Goal: Information Seeking & Learning: Learn about a topic

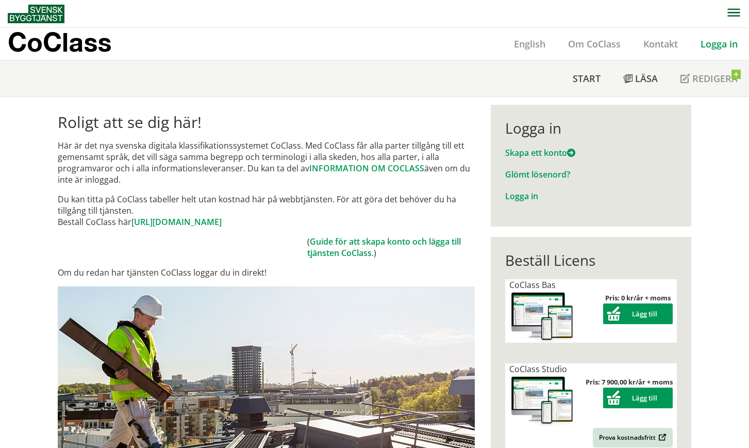
click at [723, 49] on link "Logga in" at bounding box center [720, 44] width 60 height 12
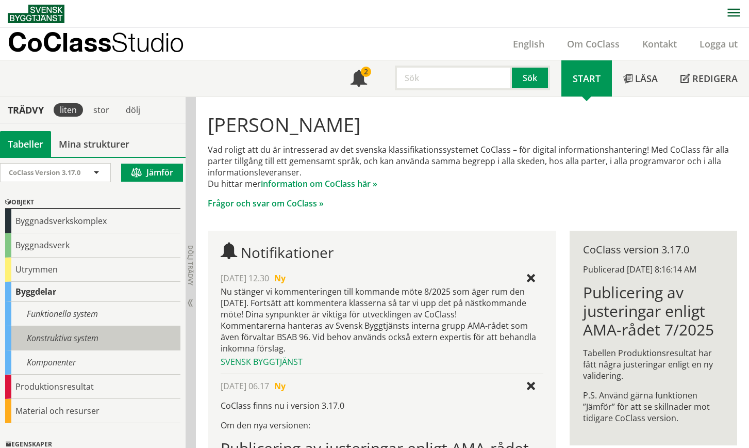
click at [42, 336] on div "Konstruktiva system" at bounding box center [92, 338] width 175 height 24
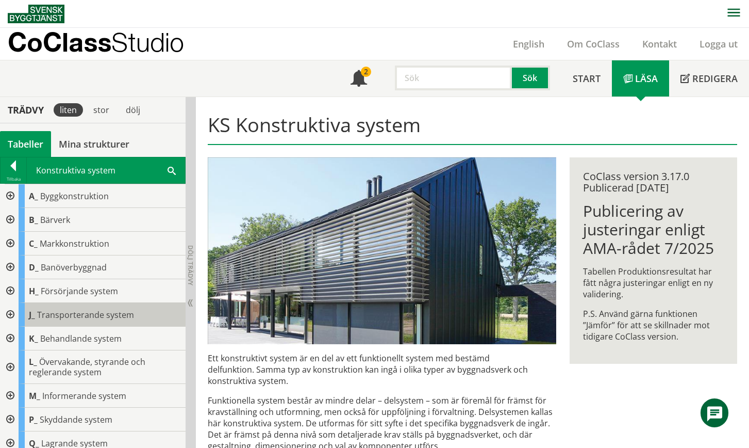
scroll to position [31, 0]
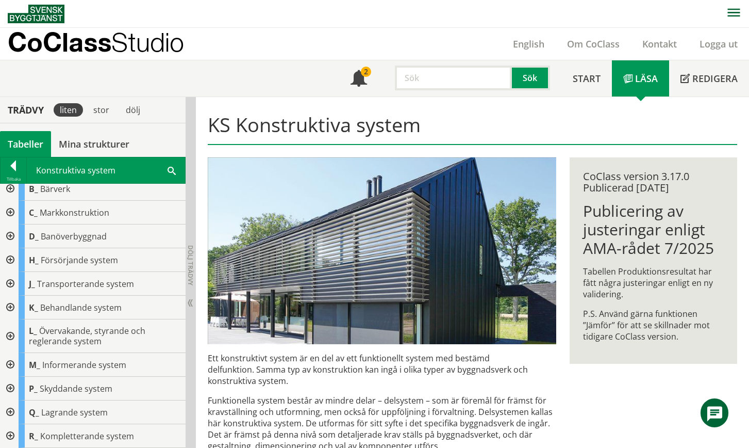
click at [9, 258] on div at bounding box center [9, 260] width 19 height 24
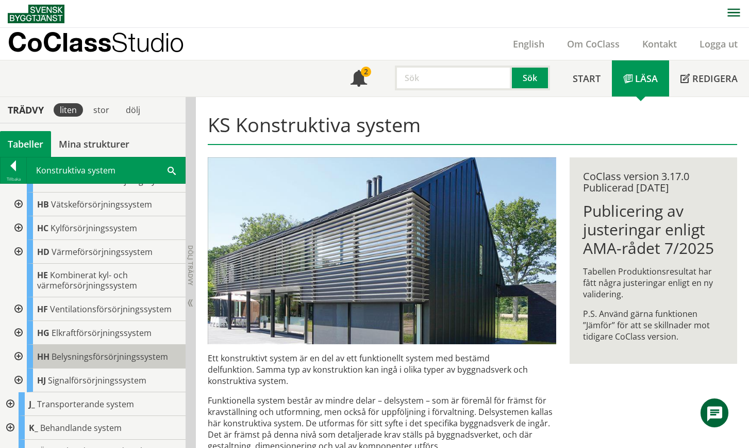
scroll to position [83, 0]
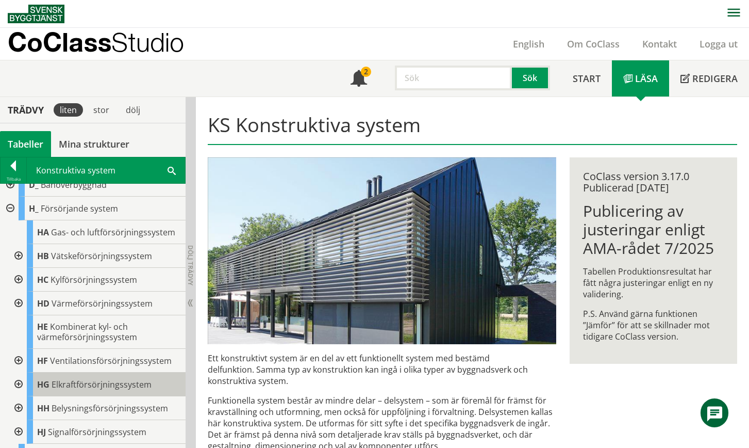
click at [100, 380] on span "Elkraftförsörjningssystem" at bounding box center [102, 384] width 100 height 11
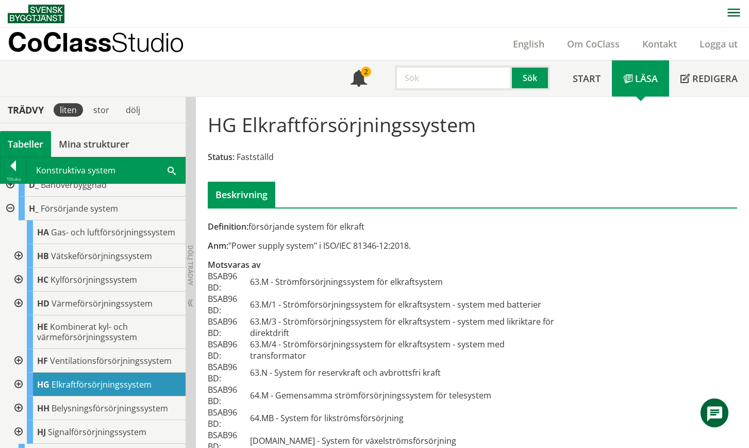
click at [20, 382] on div at bounding box center [17, 384] width 19 height 24
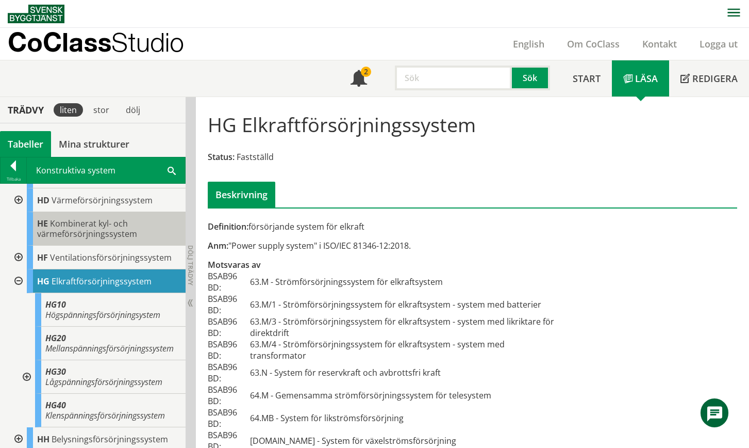
scroll to position [237, 0]
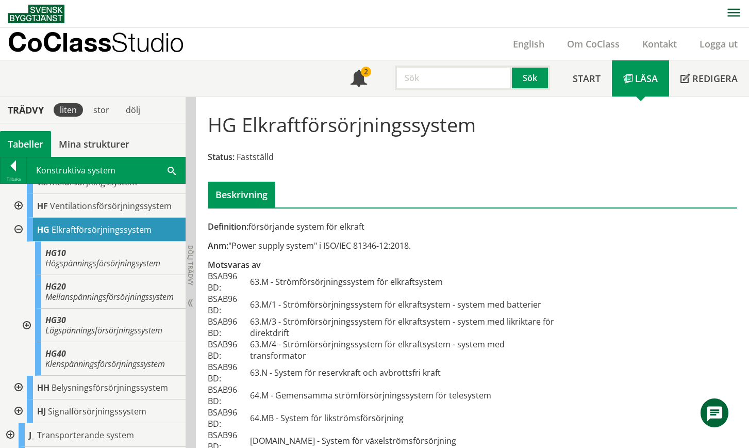
click at [15, 229] on div at bounding box center [17, 230] width 19 height 24
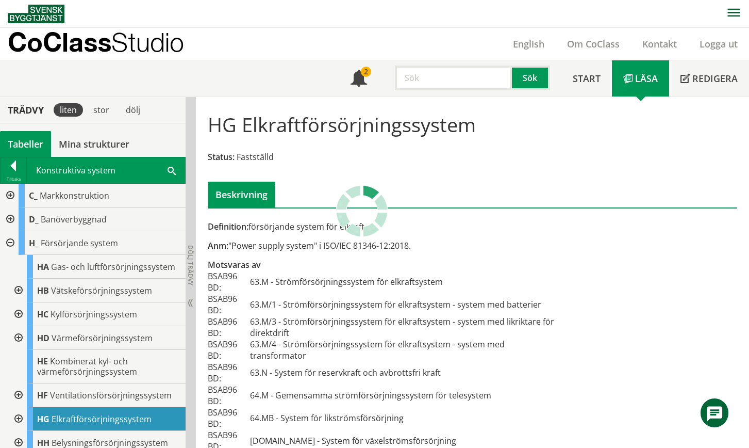
scroll to position [100, 0]
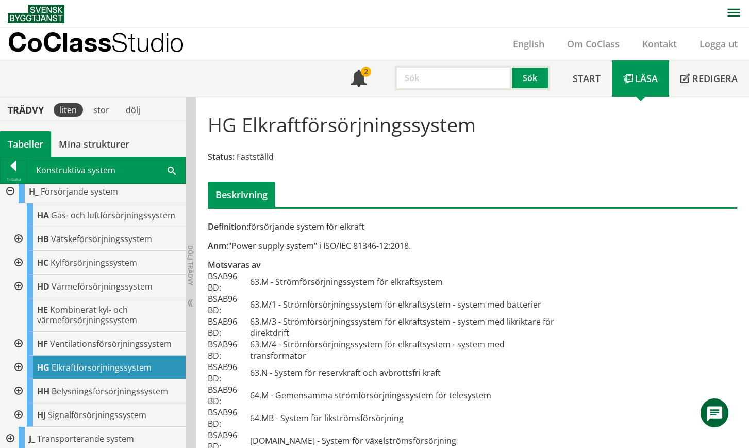
click at [17, 366] on div at bounding box center [17, 367] width 19 height 24
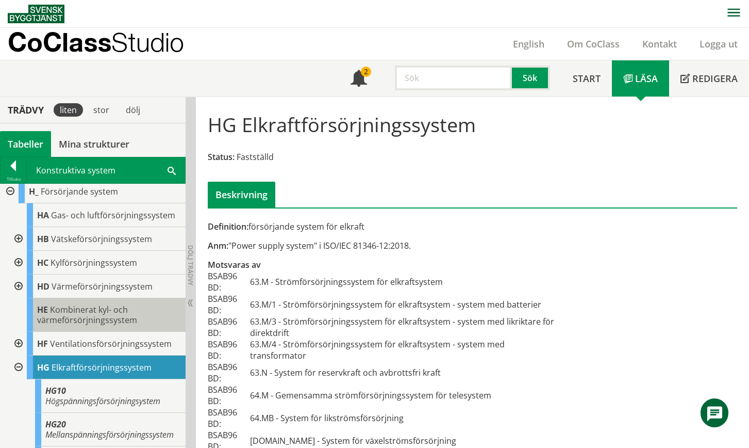
scroll to position [254, 0]
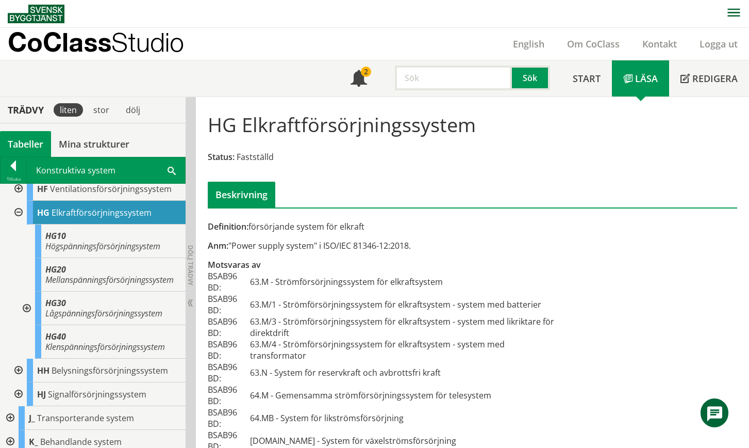
click at [17, 213] on div at bounding box center [17, 213] width 19 height 24
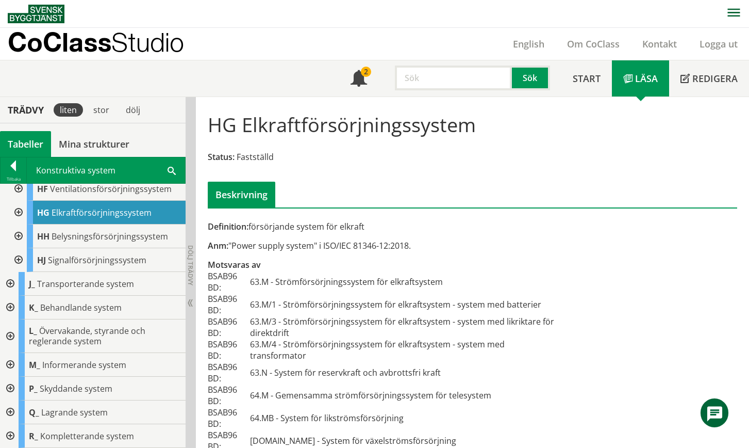
click at [174, 170] on span at bounding box center [172, 170] width 8 height 11
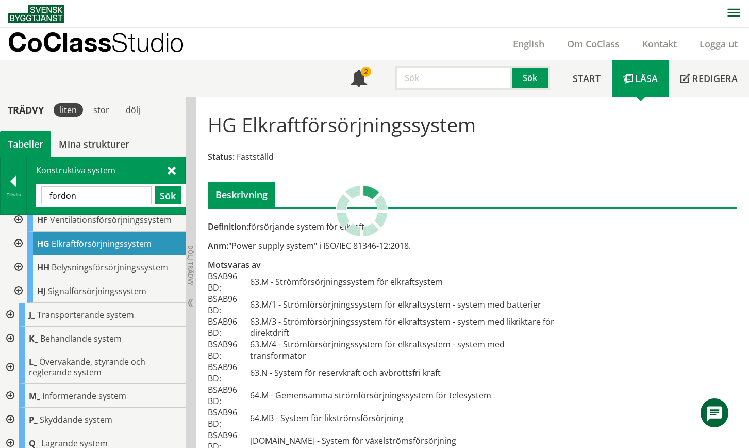
scroll to position [0, 0]
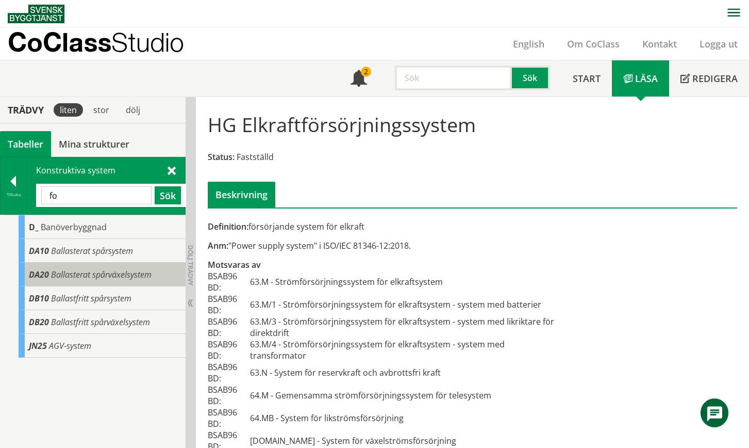
type input "f"
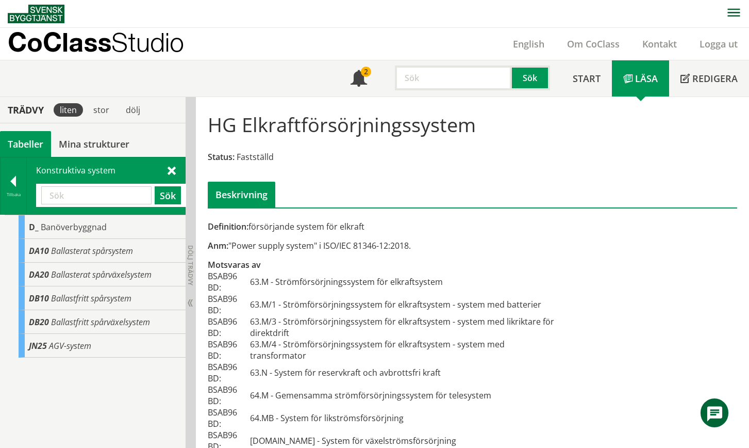
click at [173, 168] on span at bounding box center [172, 170] width 8 height 11
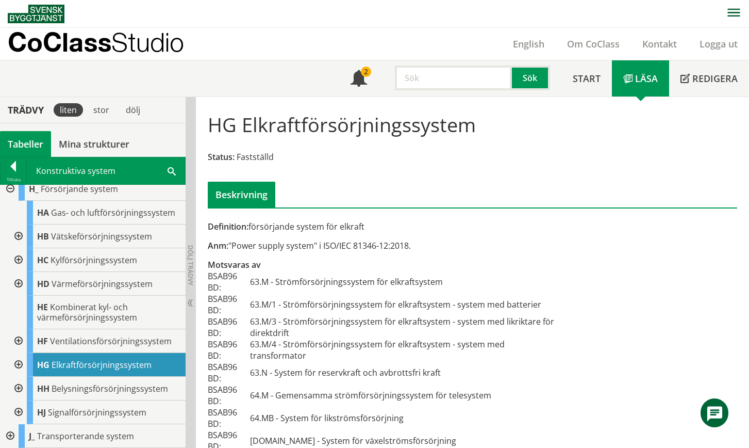
scroll to position [155, 0]
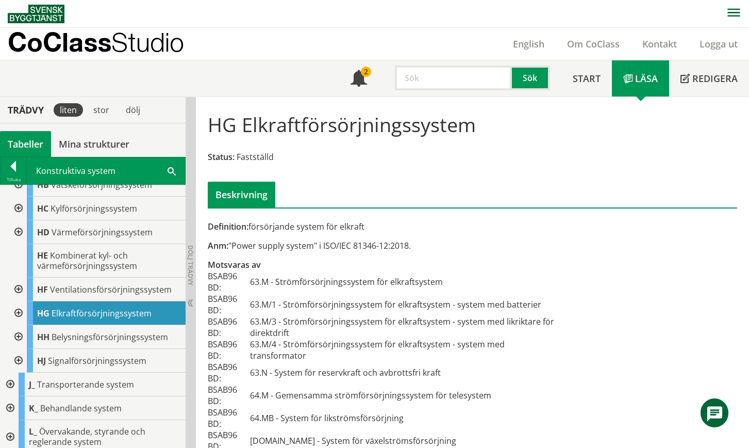
click at [15, 314] on div at bounding box center [17, 313] width 19 height 24
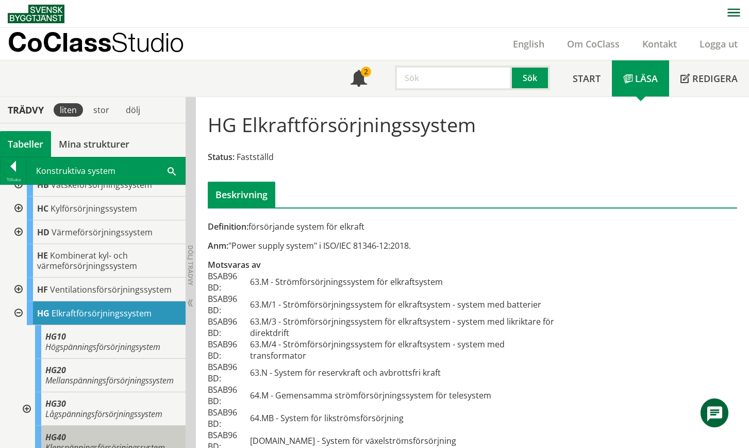
scroll to position [258, 0]
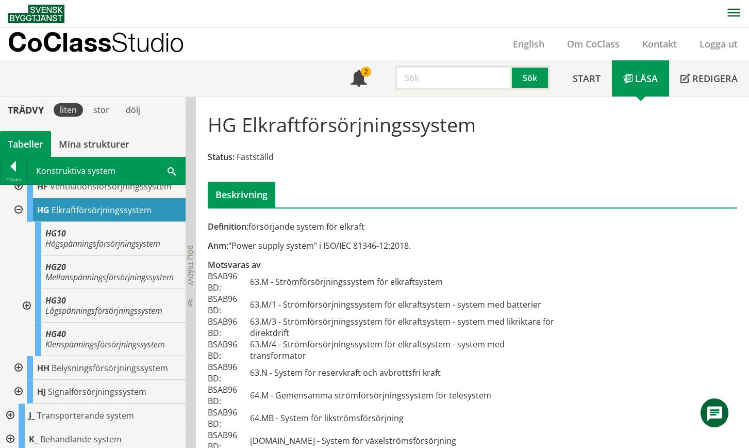
click at [30, 317] on div at bounding box center [26, 306] width 19 height 34
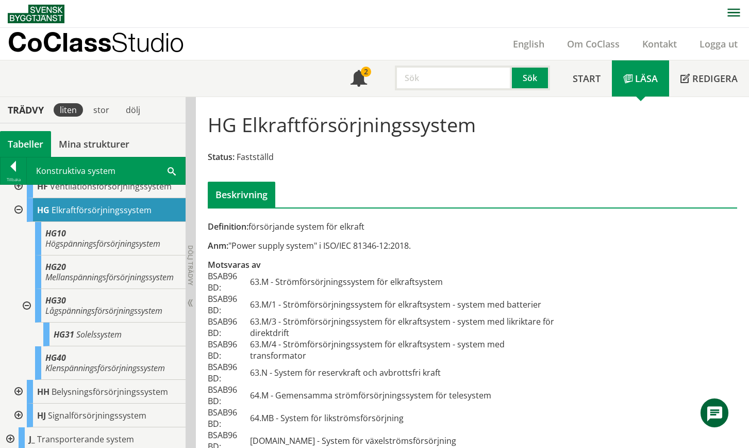
click at [30, 317] on div at bounding box center [26, 306] width 19 height 34
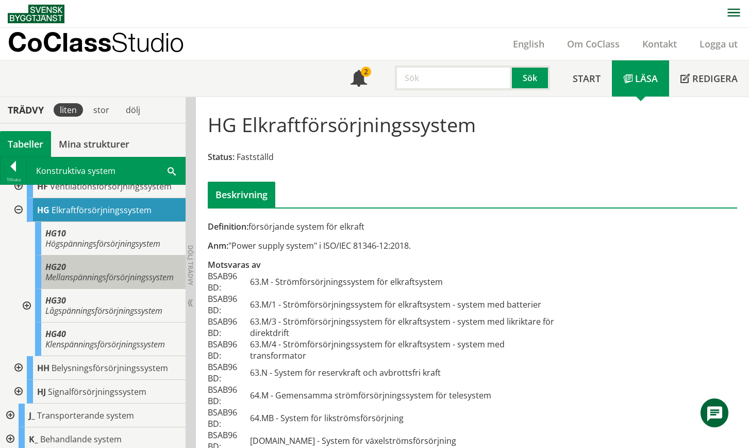
click at [93, 273] on span "Mellanspänningsförsörjningssystem" at bounding box center [109, 276] width 128 height 11
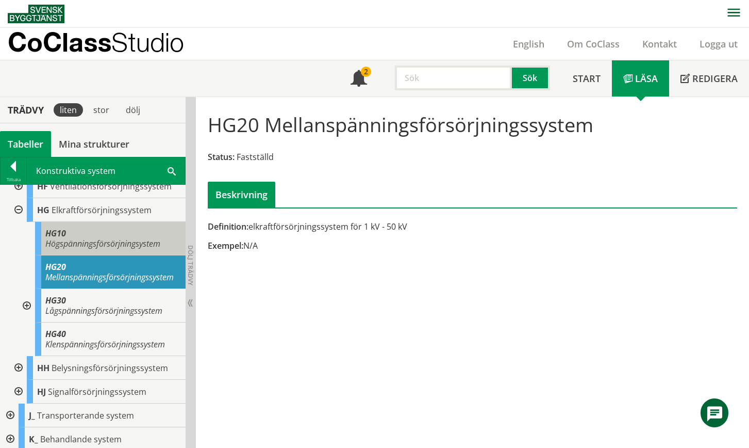
click at [79, 251] on div "HG10 Högspänningsförsörjningsystem" at bounding box center [110, 239] width 151 height 34
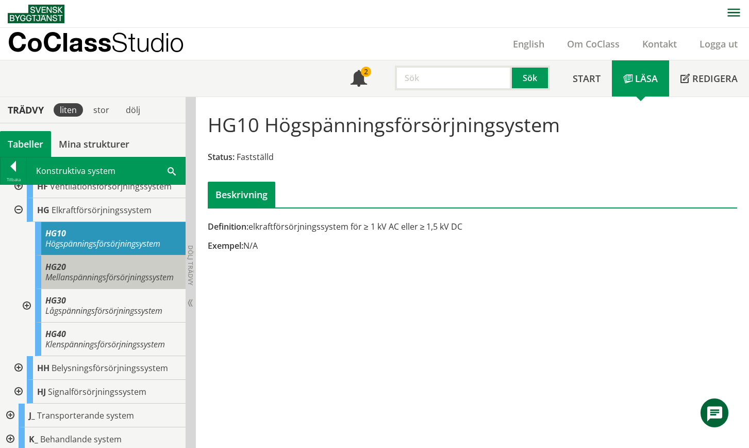
click at [101, 286] on div "HG20 Mellanspänningsförsörjningssystem" at bounding box center [110, 272] width 151 height 34
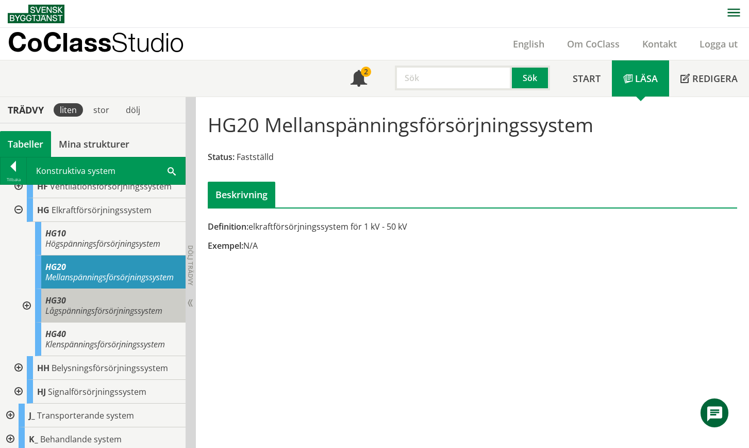
click at [107, 315] on div "HG30 Lågspänningsförsörjningssystem" at bounding box center [110, 306] width 151 height 34
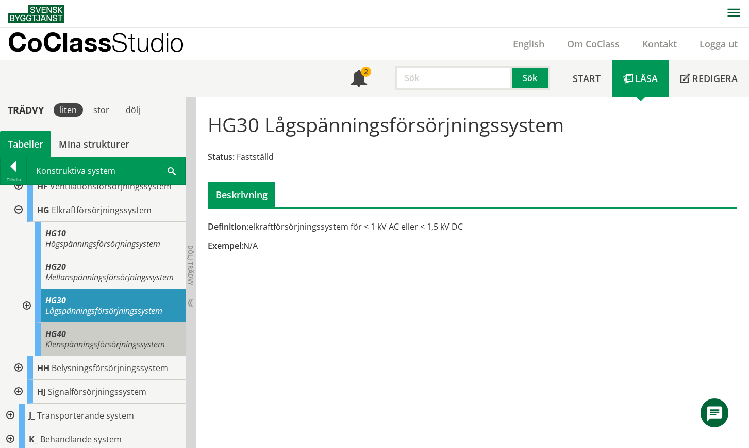
click at [107, 350] on span "Klenspänningsförsörjningssystem" at bounding box center [105, 343] width 120 height 11
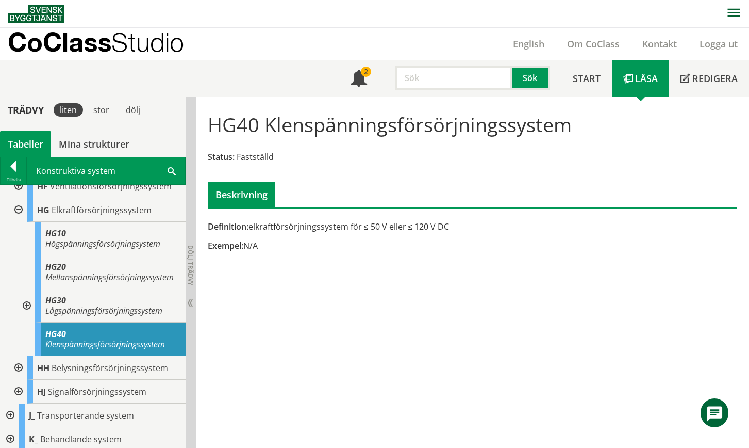
click at [29, 313] on div at bounding box center [26, 306] width 19 height 34
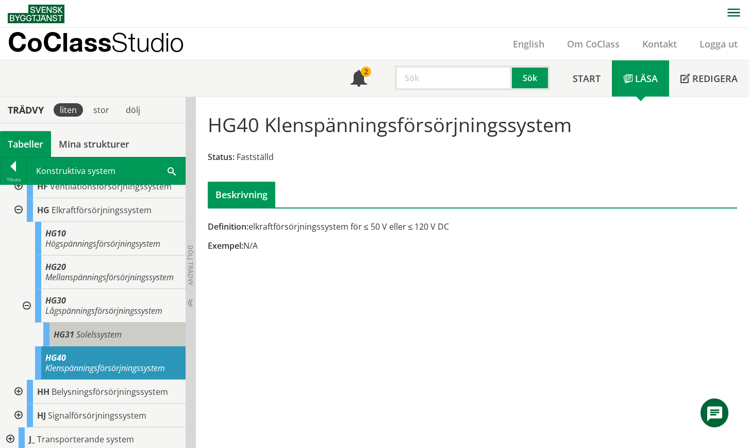
click at [105, 340] on span "Solelssystem" at bounding box center [98, 334] width 45 height 11
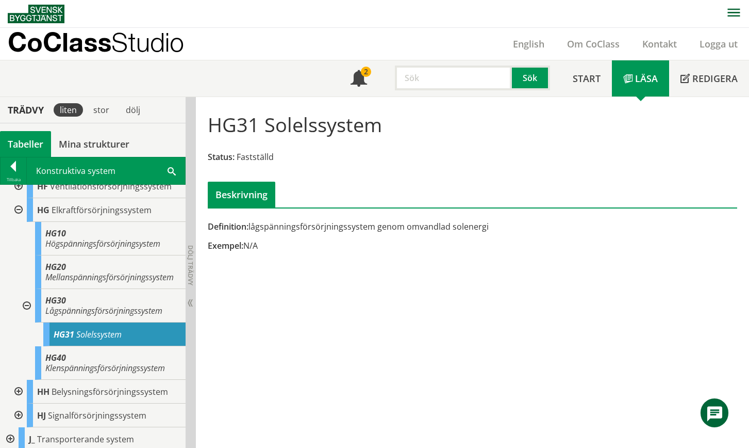
click at [102, 340] on span "Solelssystem" at bounding box center [98, 334] width 45 height 11
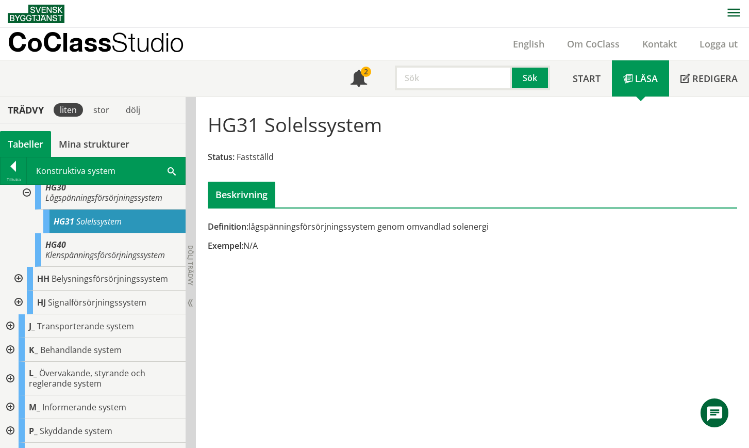
scroll to position [422, 0]
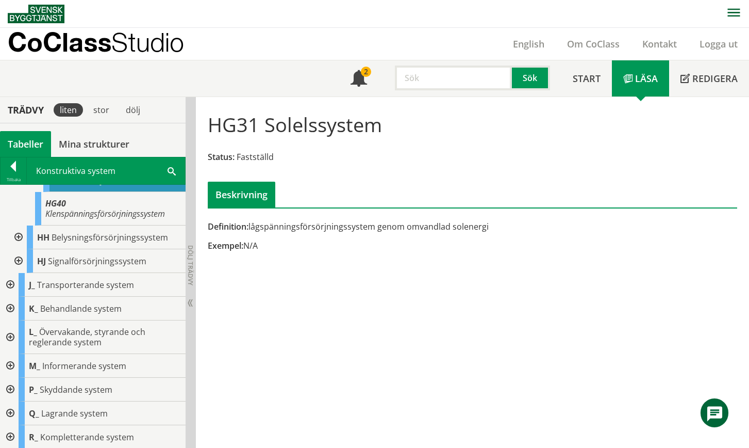
click at [8, 307] on div at bounding box center [9, 309] width 19 height 24
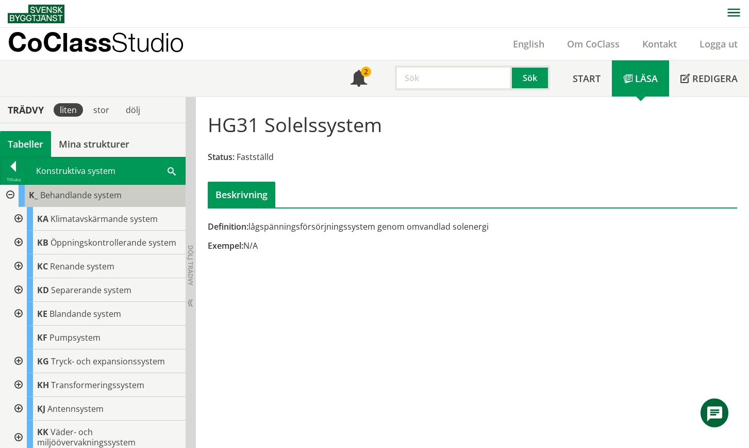
scroll to position [577, 0]
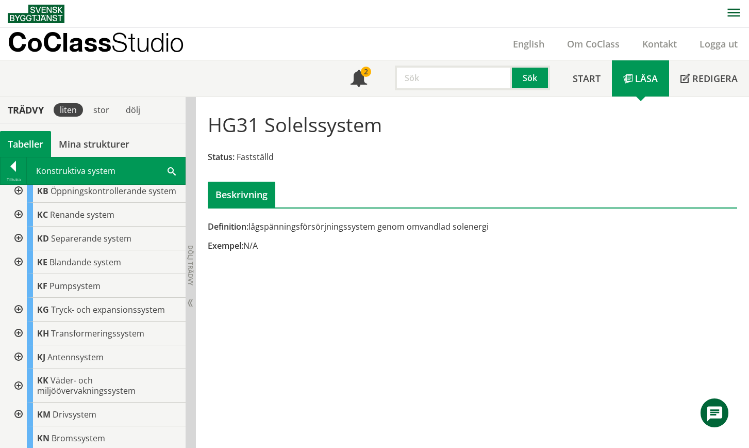
click at [17, 345] on div at bounding box center [17, 333] width 19 height 24
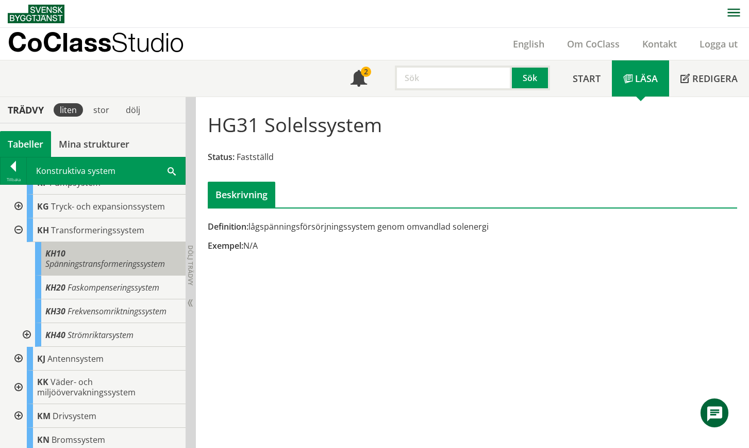
scroll to position [732, 0]
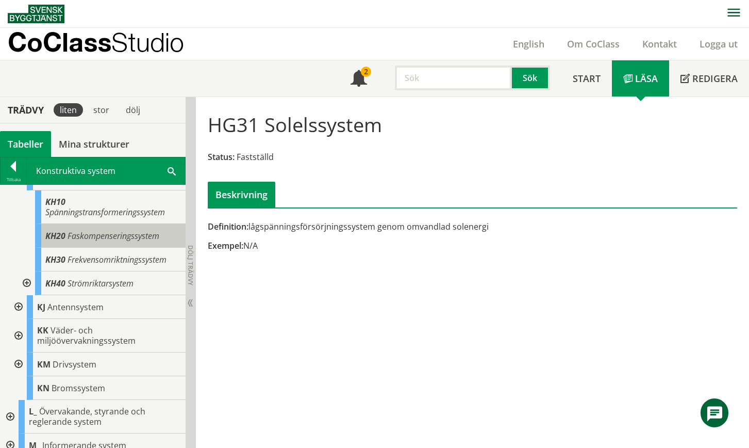
click at [122, 248] on div "KH20 Faskompenseringssystem" at bounding box center [110, 236] width 151 height 24
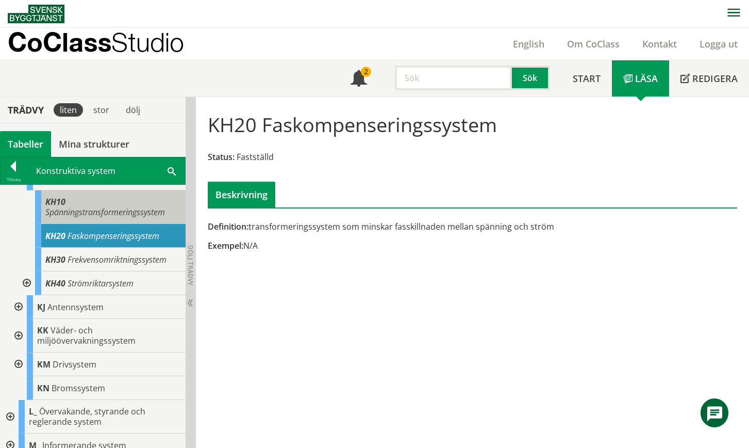
click at [125, 218] on span "Spänningstransformeringssystem" at bounding box center [105, 211] width 120 height 11
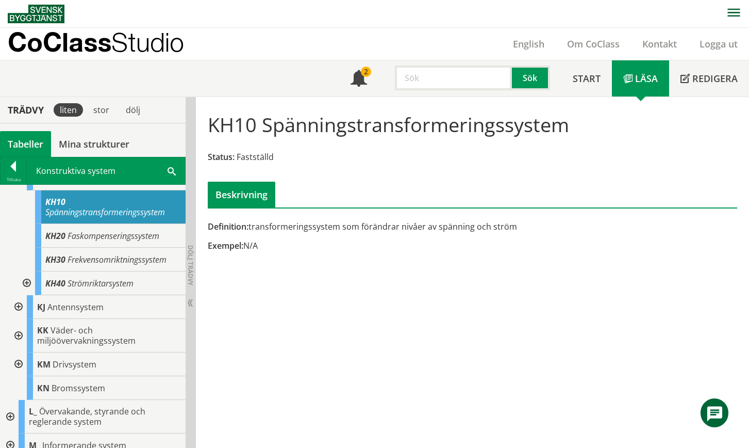
click at [18, 190] on div at bounding box center [17, 179] width 19 height 24
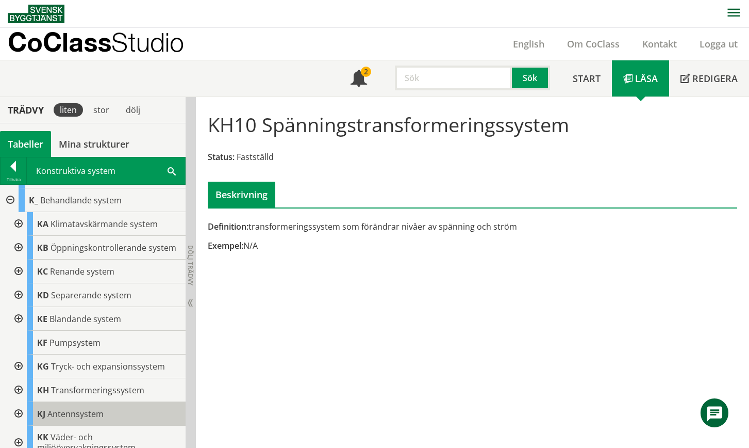
scroll to position [469, 0]
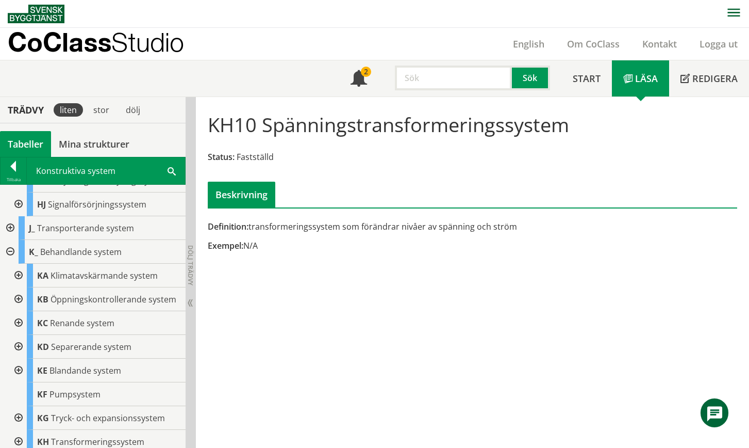
click at [7, 236] on div at bounding box center [9, 228] width 19 height 24
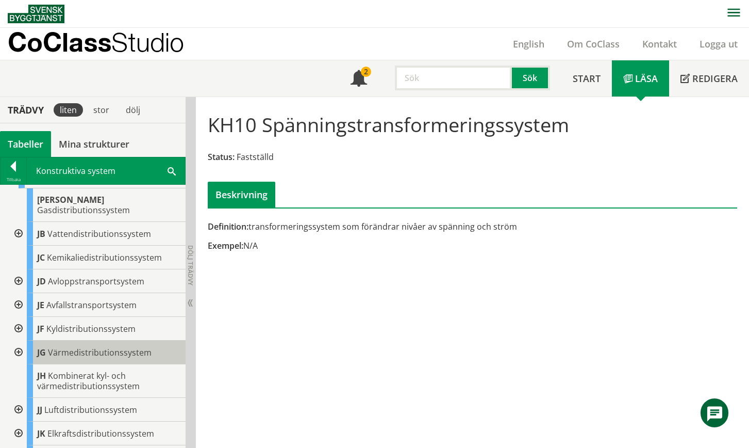
scroll to position [572, 0]
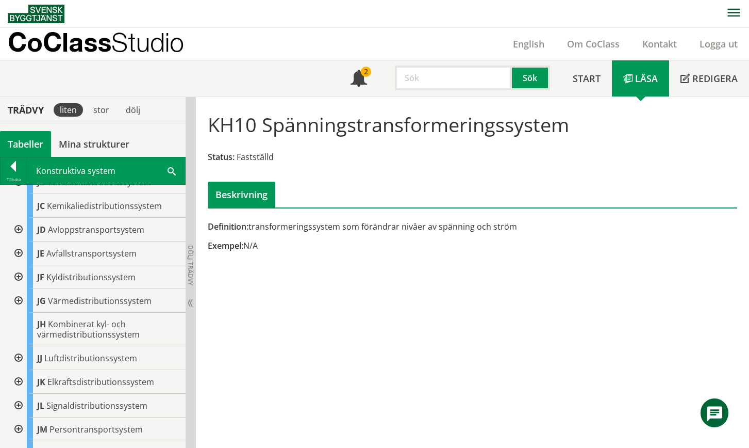
click at [18, 382] on div at bounding box center [17, 382] width 19 height 24
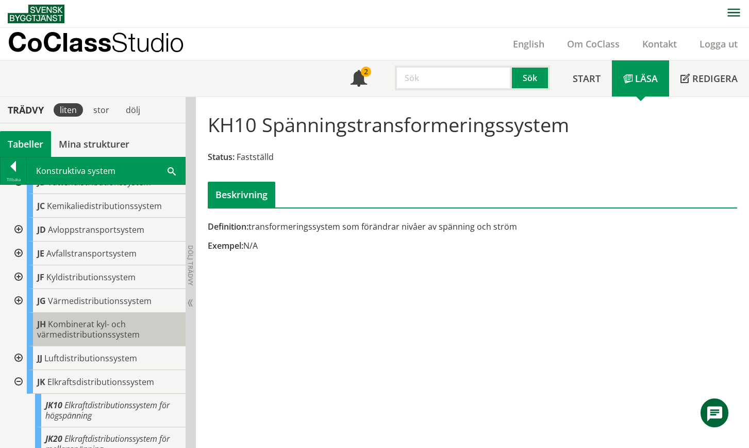
scroll to position [675, 0]
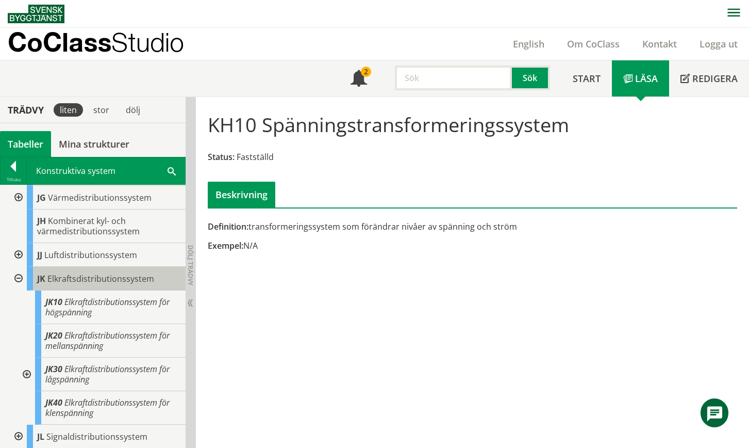
click at [106, 279] on span "Elkraftsdistributionssystem" at bounding box center [100, 278] width 107 height 11
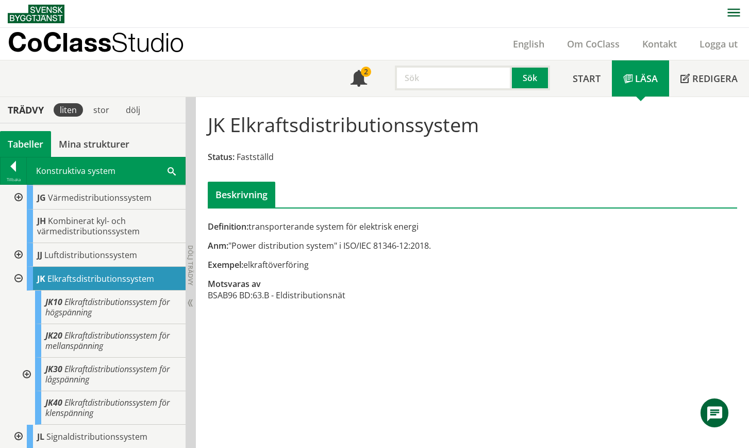
scroll to position [727, 0]
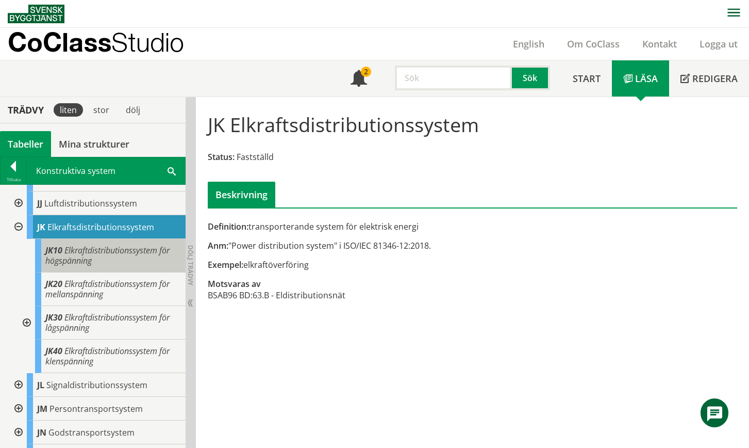
click at [111, 267] on div "JK10 Elkraftdistributionssystem för högspänning" at bounding box center [110, 256] width 151 height 34
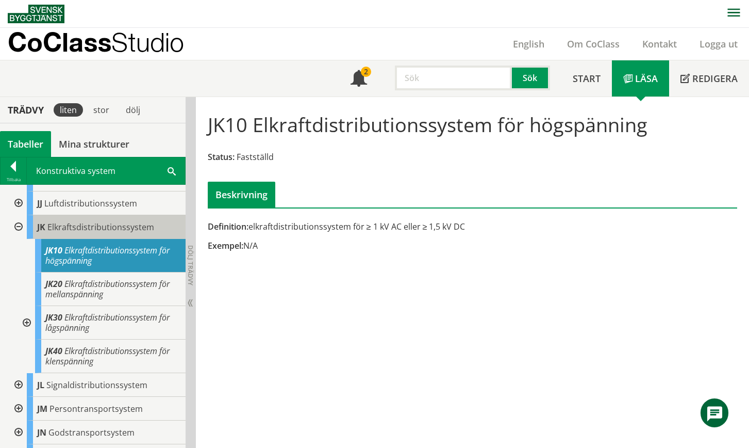
click at [108, 227] on span "Elkraftsdistributionssystem" at bounding box center [100, 226] width 107 height 11
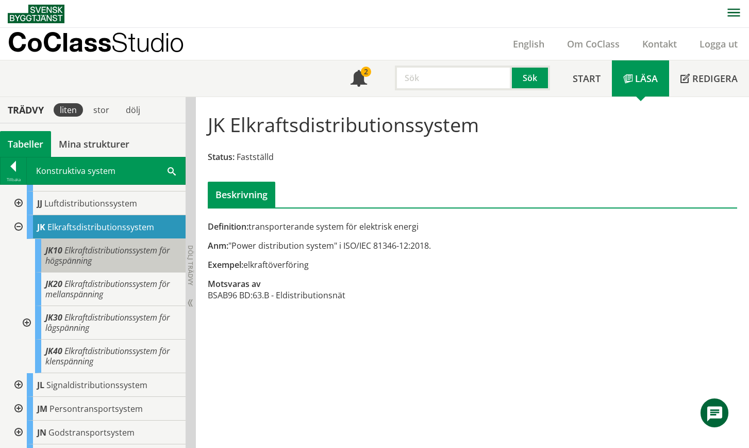
click at [104, 253] on span "Elkraftdistributionssystem för högspänning" at bounding box center [107, 255] width 124 height 22
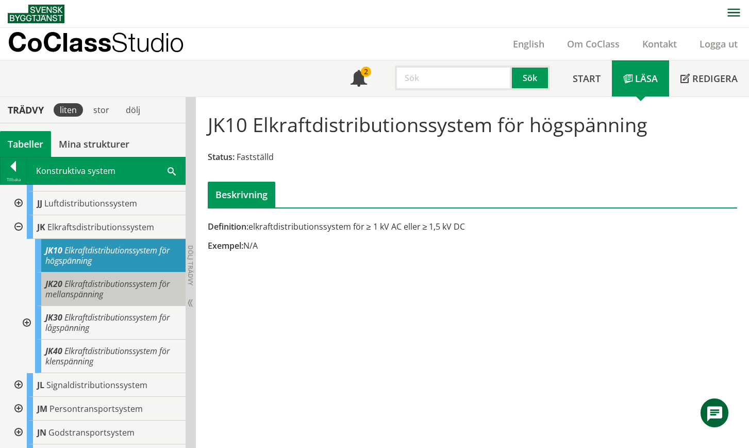
click at [100, 288] on span "Elkraftdistributionssystem för mellanspänning" at bounding box center [107, 289] width 124 height 22
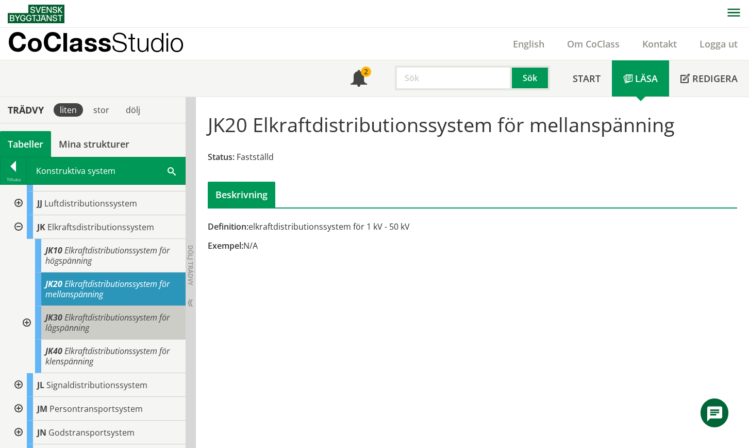
click at [88, 318] on span "Elkraftdistributionssystem för lågspänning" at bounding box center [107, 323] width 124 height 22
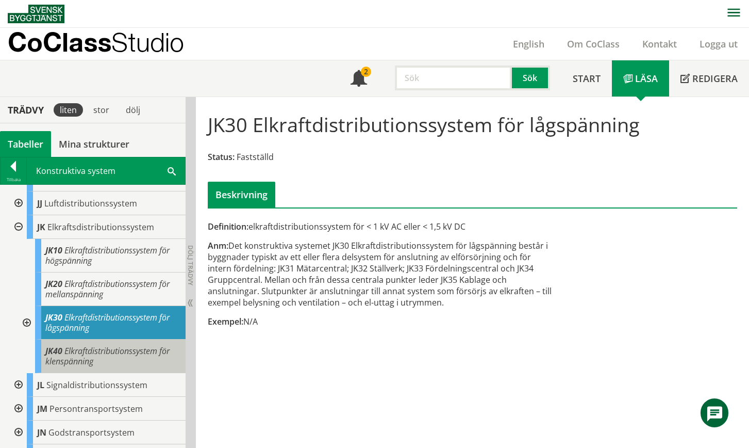
click at [104, 357] on div "JK40 Elkraftdistributionssystem för klenspänning" at bounding box center [110, 356] width 151 height 34
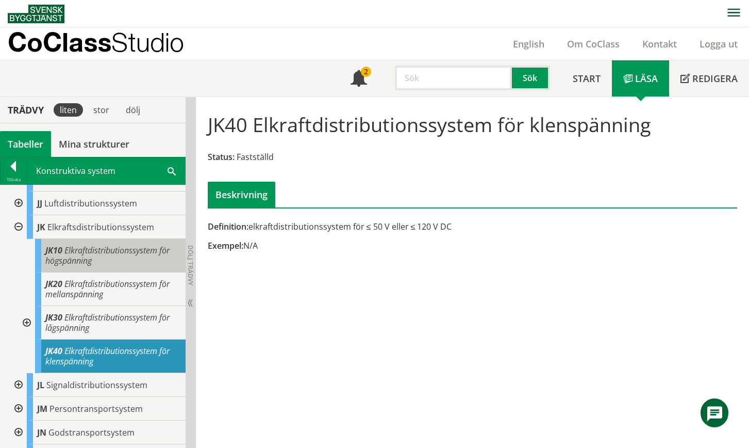
click at [99, 252] on span "Elkraftdistributionssystem för högspänning" at bounding box center [107, 255] width 124 height 22
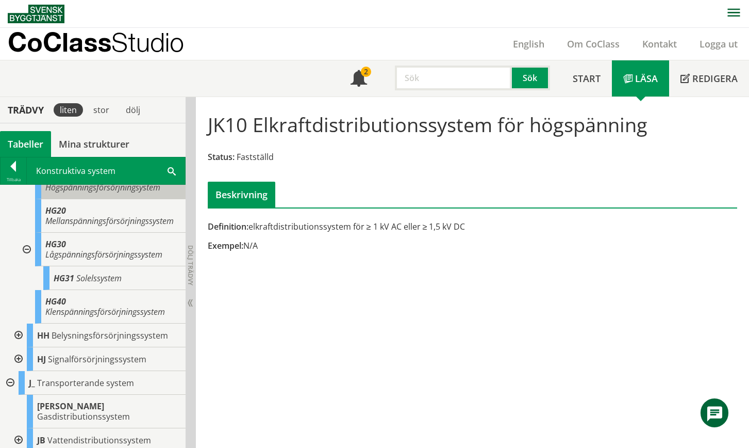
scroll to position [263, 0]
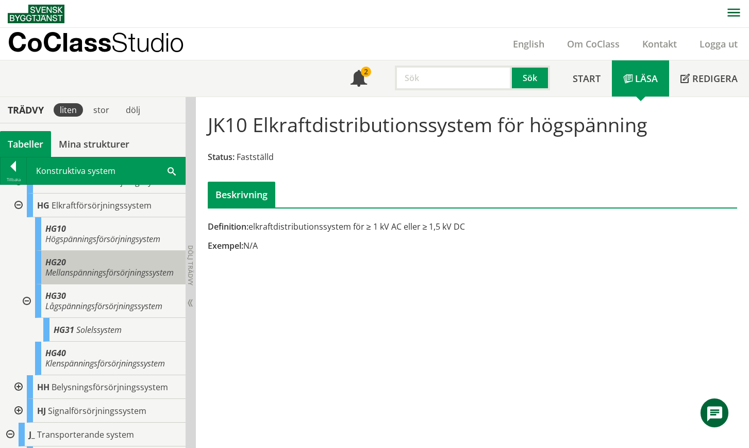
click at [89, 267] on span "Mellanspänningsförsörjningssystem" at bounding box center [109, 272] width 128 height 11
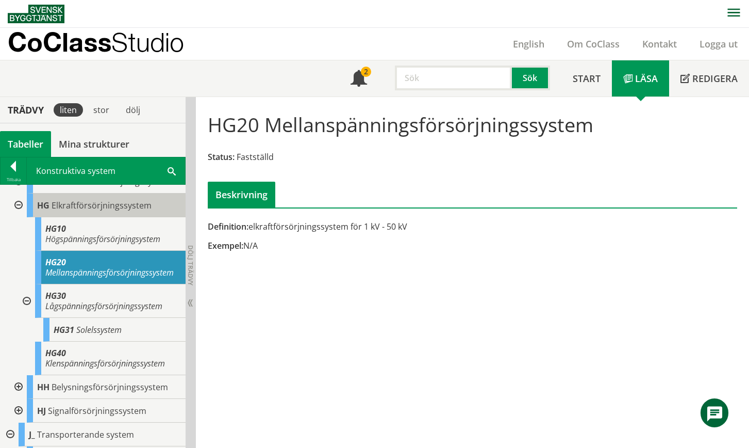
click at [102, 196] on div "HG Elkraftförsörjningssystem" at bounding box center [106, 205] width 159 height 24
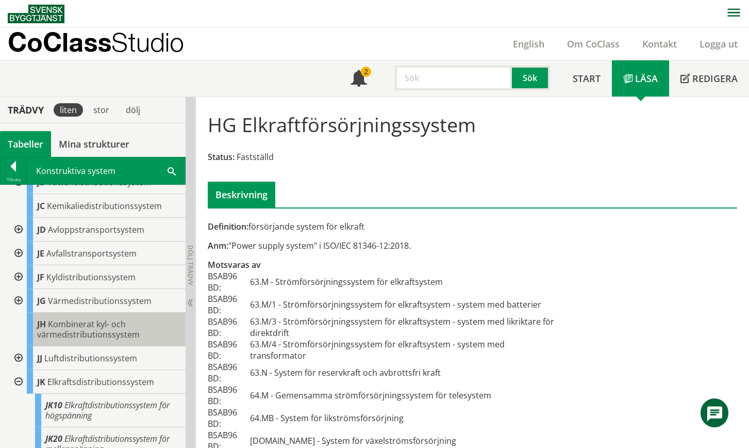
scroll to position [624, 0]
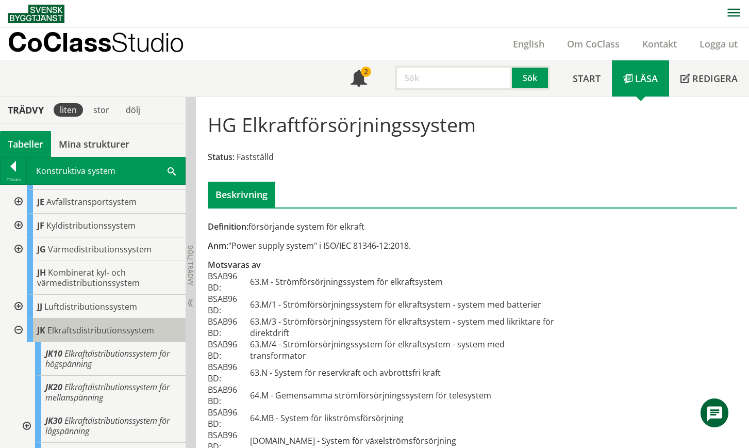
click at [109, 332] on span "Elkraftsdistributionssystem" at bounding box center [100, 329] width 107 height 11
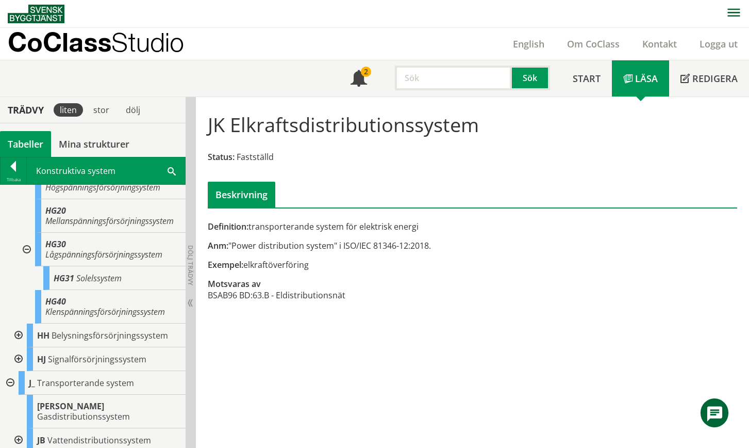
scroll to position [263, 0]
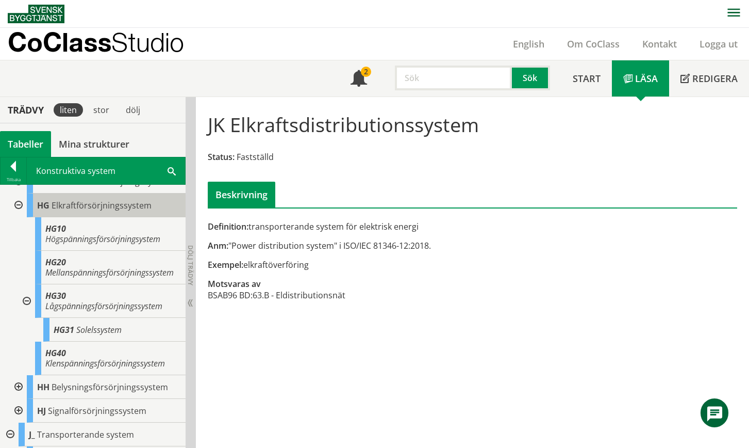
click at [109, 204] on span "Elkraftförsörjningssystem" at bounding box center [102, 205] width 100 height 11
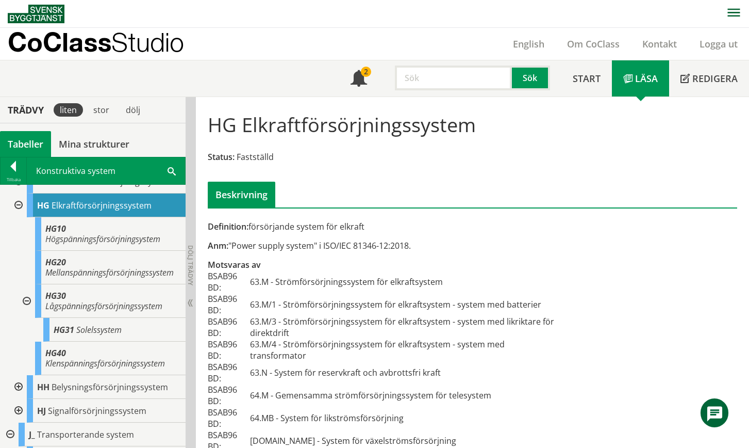
click at [17, 205] on div at bounding box center [17, 205] width 19 height 24
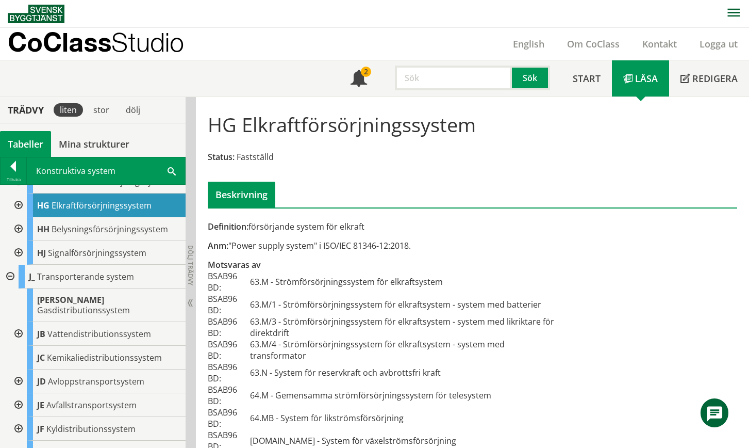
click at [17, 232] on div at bounding box center [17, 229] width 19 height 24
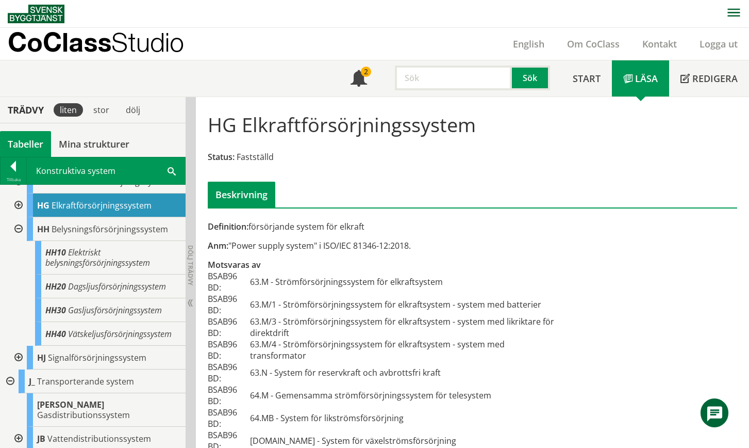
click at [17, 232] on div at bounding box center [17, 229] width 19 height 24
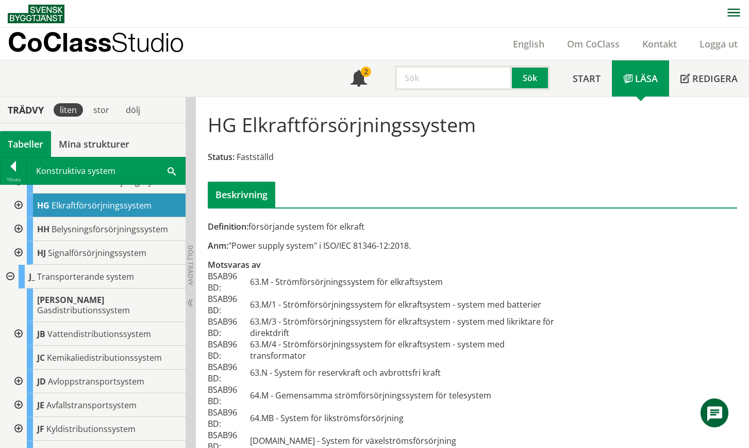
click at [15, 254] on div at bounding box center [17, 253] width 19 height 24
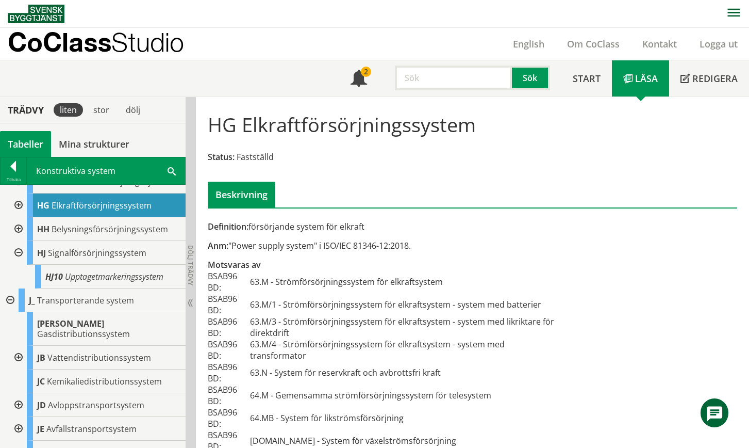
click at [15, 254] on div at bounding box center [17, 253] width 19 height 24
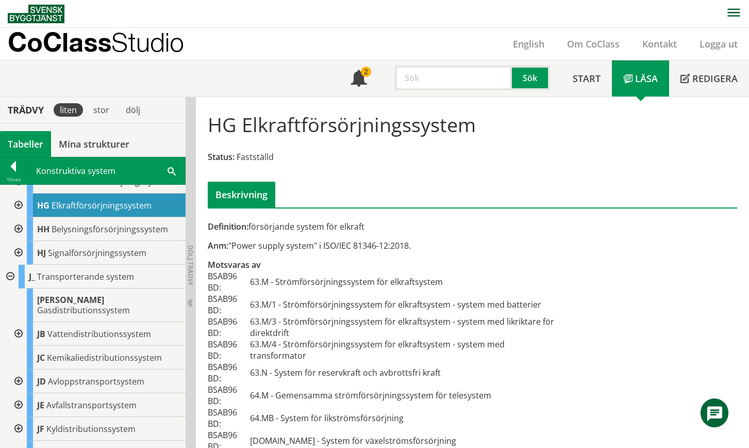
scroll to position [159, 0]
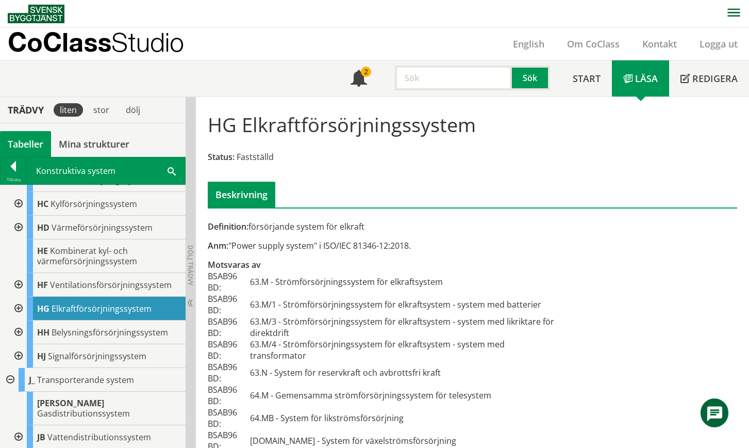
click at [19, 308] on div at bounding box center [17, 309] width 19 height 24
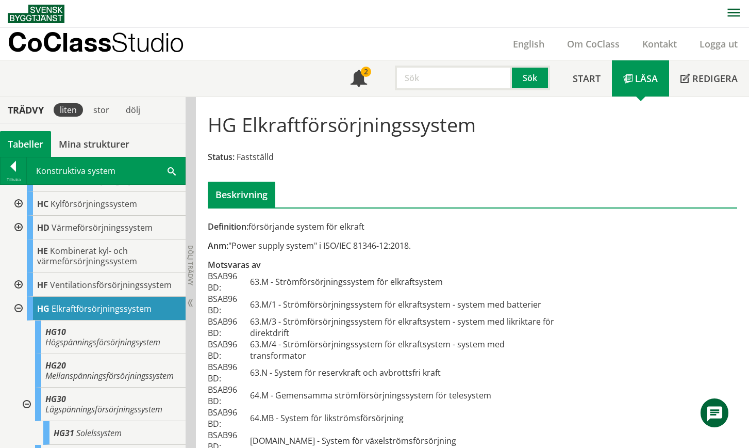
scroll to position [211, 0]
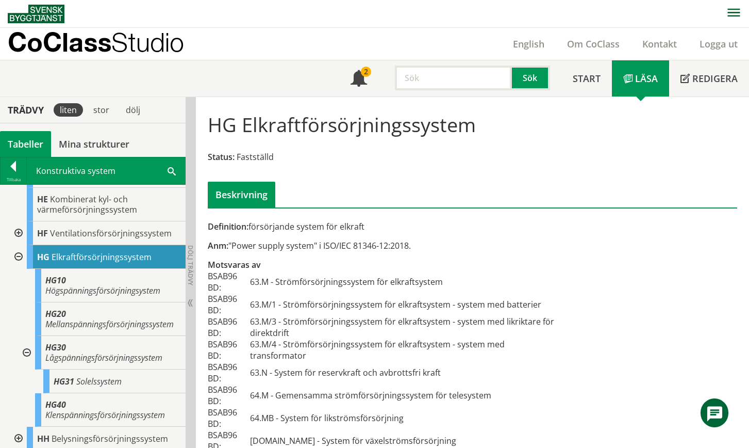
click at [28, 363] on div at bounding box center [26, 353] width 19 height 34
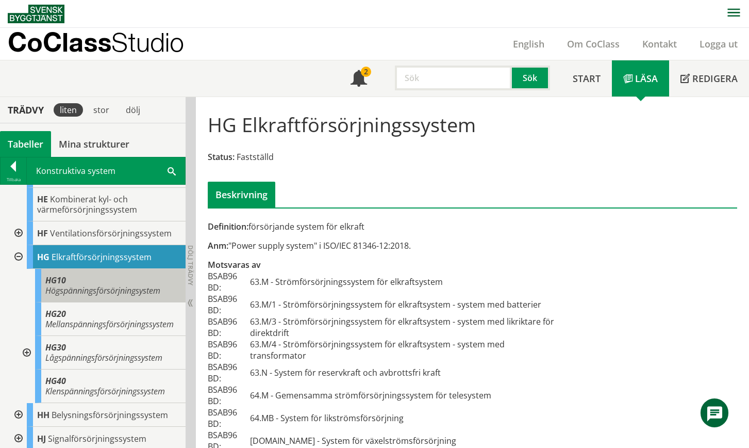
click at [109, 299] on div "HG10 Högspänningsförsörjningsystem" at bounding box center [110, 286] width 151 height 34
